Goal: Book appointment/travel/reservation

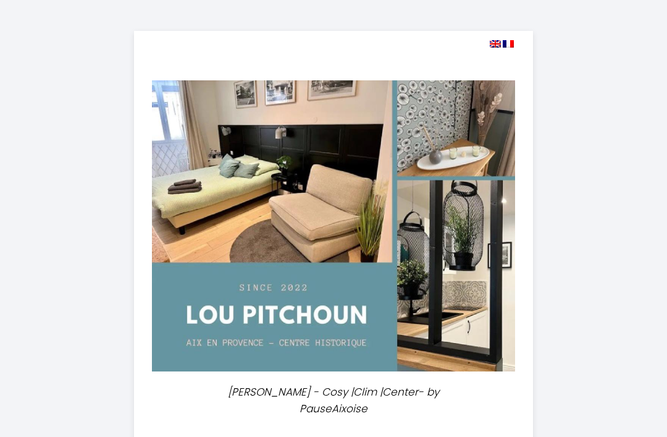
select select
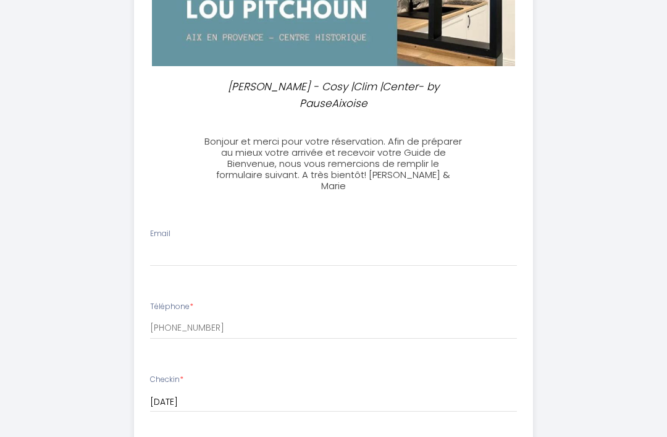
scroll to position [305, 0]
click at [182, 252] on input "Email" at bounding box center [334, 256] width 368 height 22
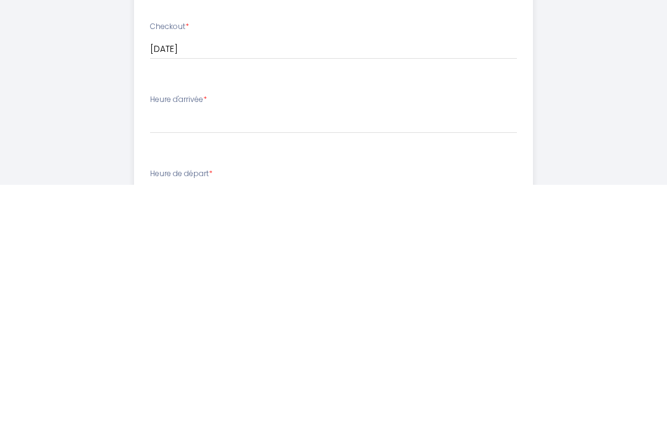
scroll to position [479, 0]
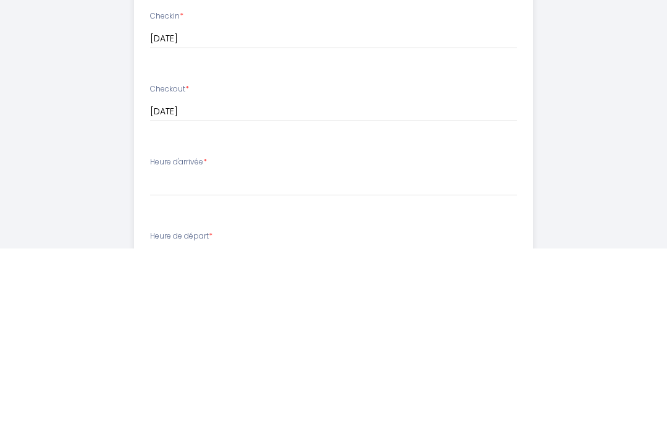
type input "[EMAIL_ADDRESS][DOMAIN_NAME]"
click at [171, 361] on select "15:00 15:30 16:00 16:30 17:00 17:30 18:00 18:30 19:00 19:30 20:00 20:30 21:00 2…" at bounding box center [334, 372] width 368 height 23
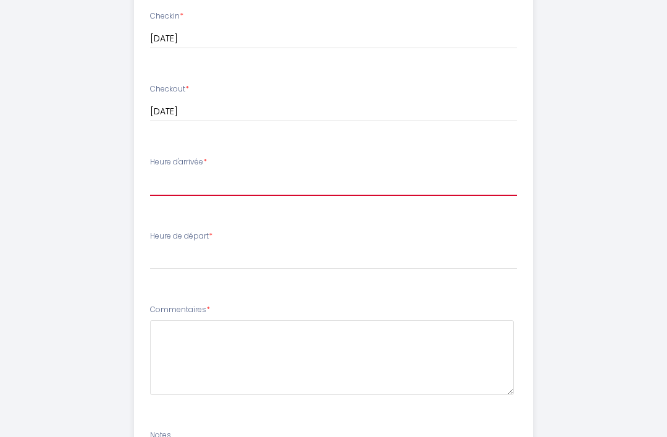
select select "15:00"
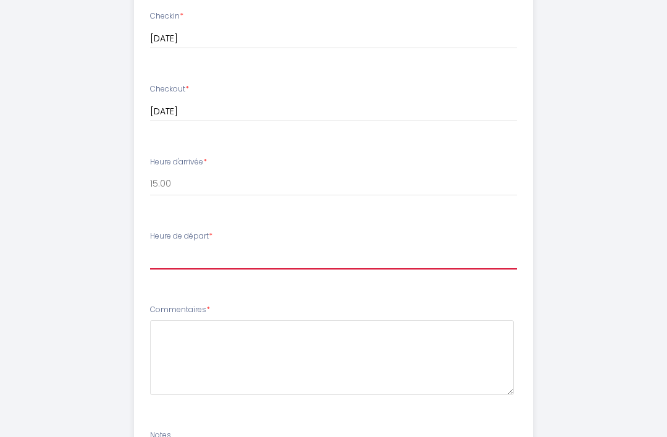
click at [179, 246] on select "00:00 00:30 01:00 01:30 02:00 02:30 03:00 03:30 04:00 04:30 05:00 05:30 06:00 0…" at bounding box center [334, 257] width 368 height 23
select select "11:00"
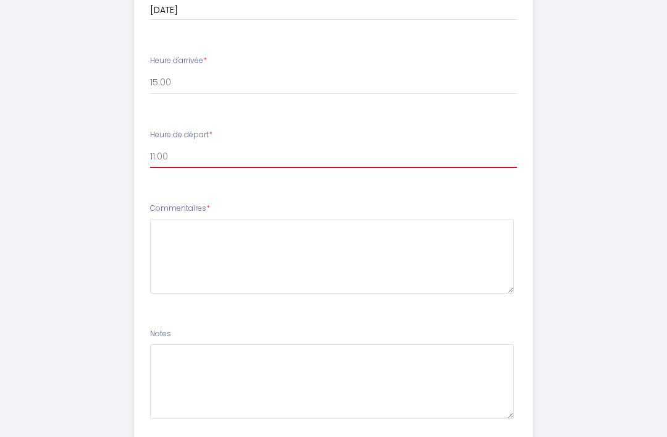
scroll to position [801, 0]
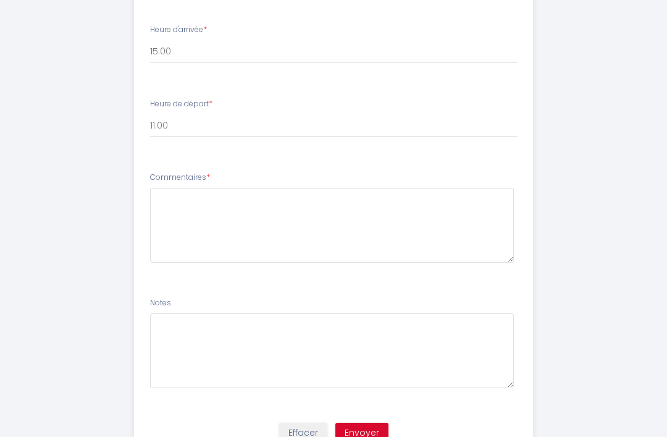
click at [361, 423] on button "Envoyer" at bounding box center [361, 433] width 53 height 21
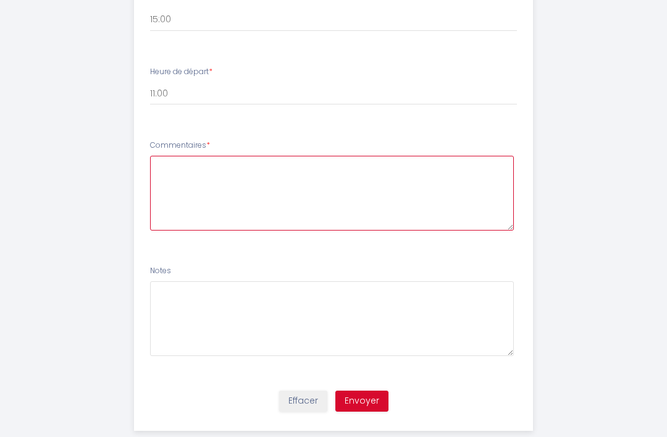
scroll to position [833, 0]
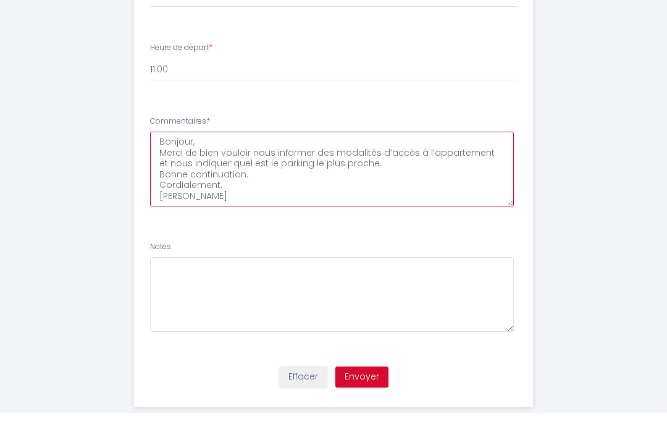
type textarea "Bonjour, Merci de bien vouloir nous informer des modalités d’accès à l’appartem…"
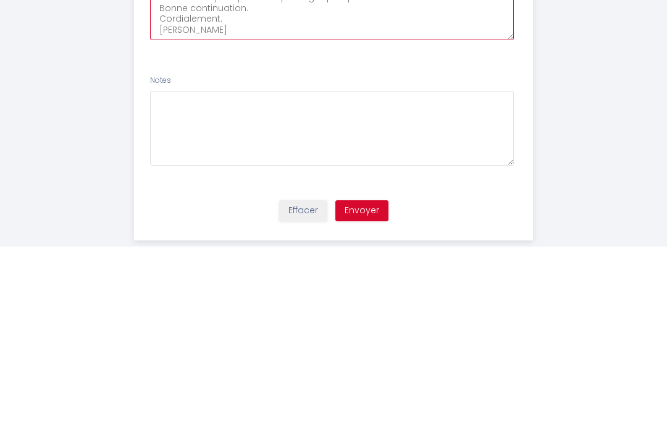
scroll to position [840, 0]
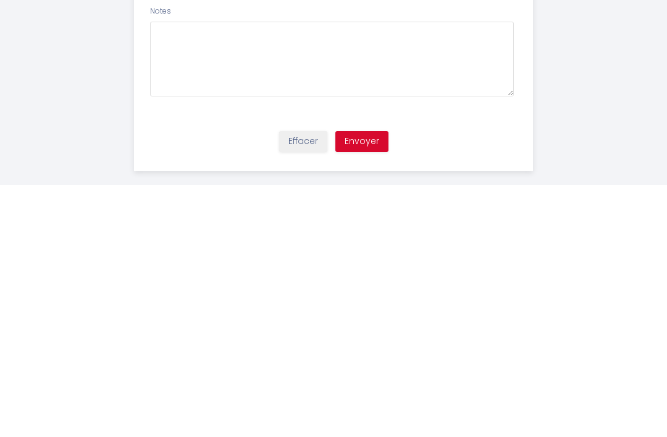
click at [368, 383] on button "Envoyer" at bounding box center [361, 393] width 53 height 21
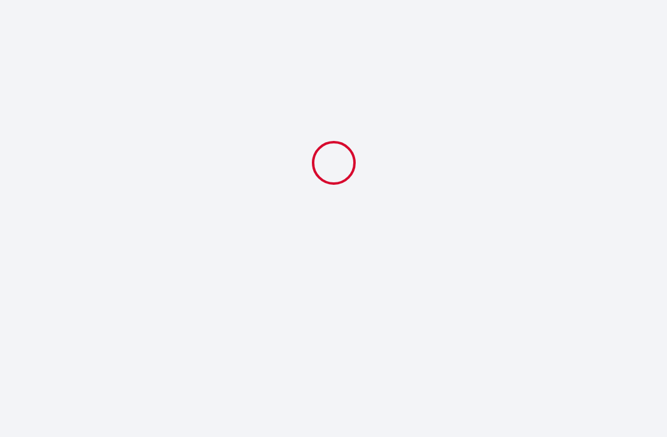
select select "11:00"
